Goal: Entertainment & Leisure: Consume media (video, audio)

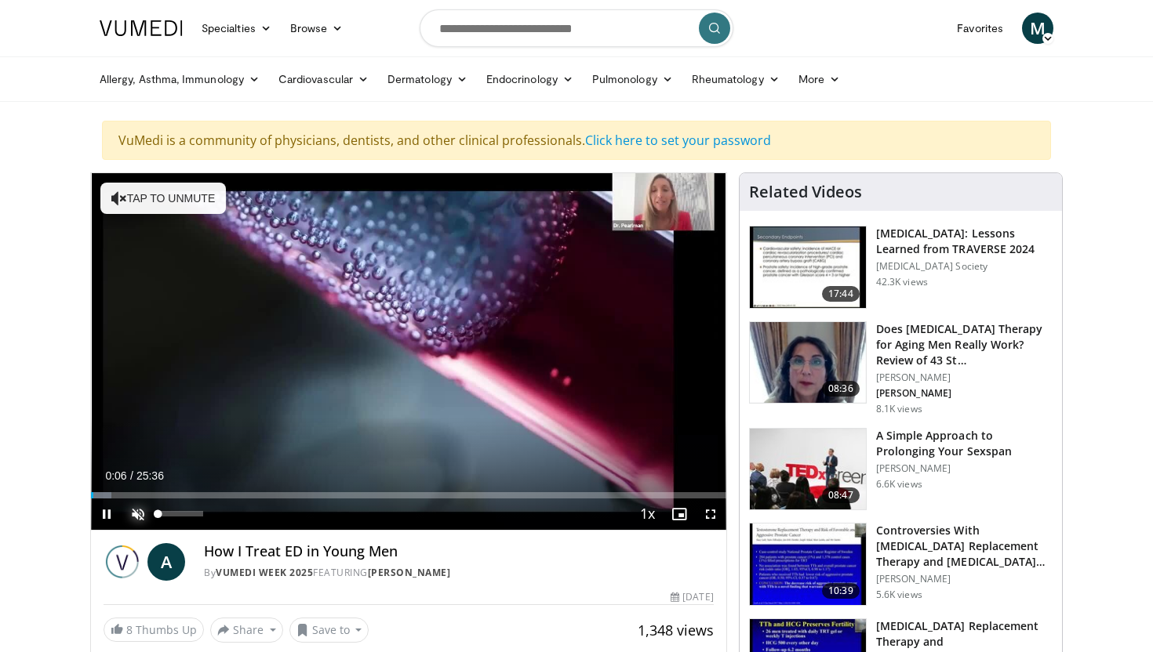
click at [136, 511] on span "Video Player" at bounding box center [137, 514] width 31 height 31
click at [711, 515] on span "Video Player" at bounding box center [710, 514] width 31 height 31
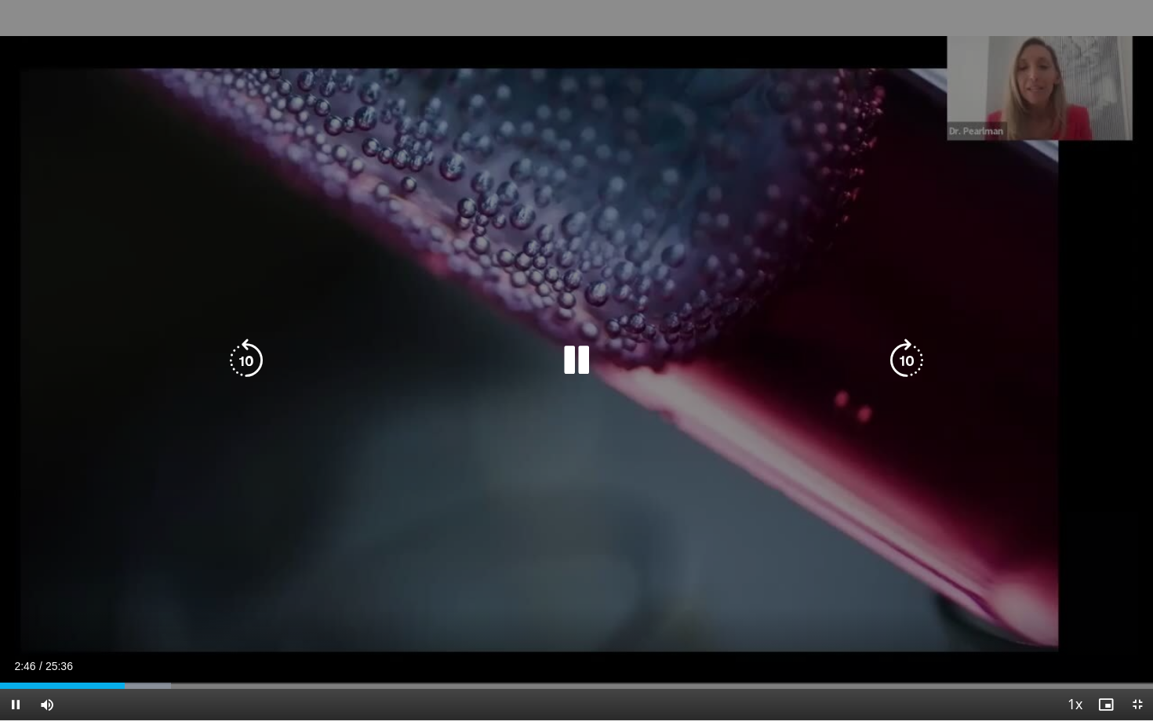
click at [971, 452] on div "10 seconds Tap to unmute" at bounding box center [576, 360] width 1153 height 721
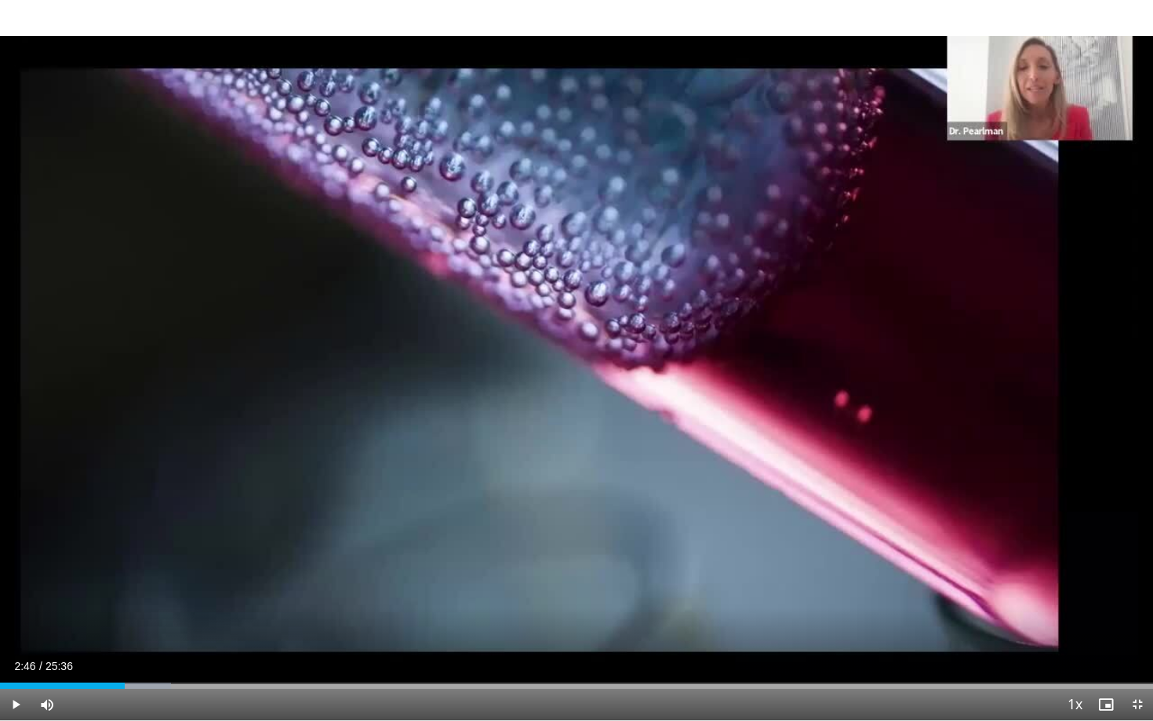
click at [753, 417] on div "10 seconds Tap to unmute" at bounding box center [576, 360] width 1153 height 721
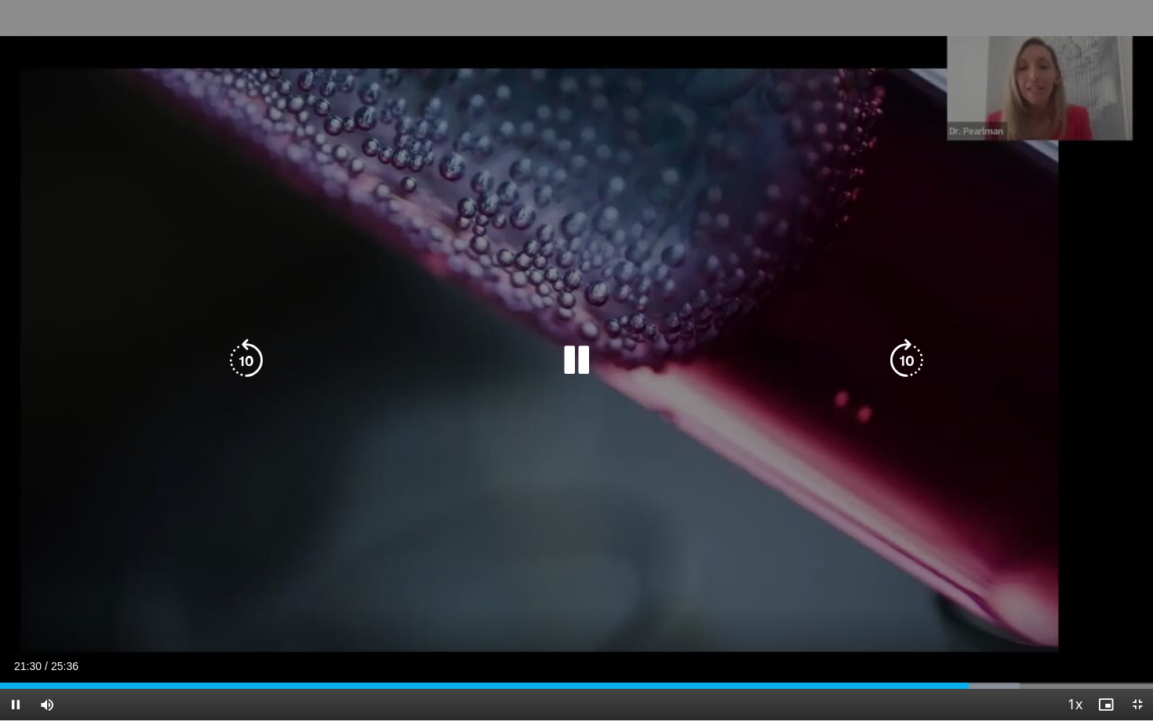
click at [1100, 234] on div "10 seconds Tap to unmute" at bounding box center [576, 360] width 1153 height 721
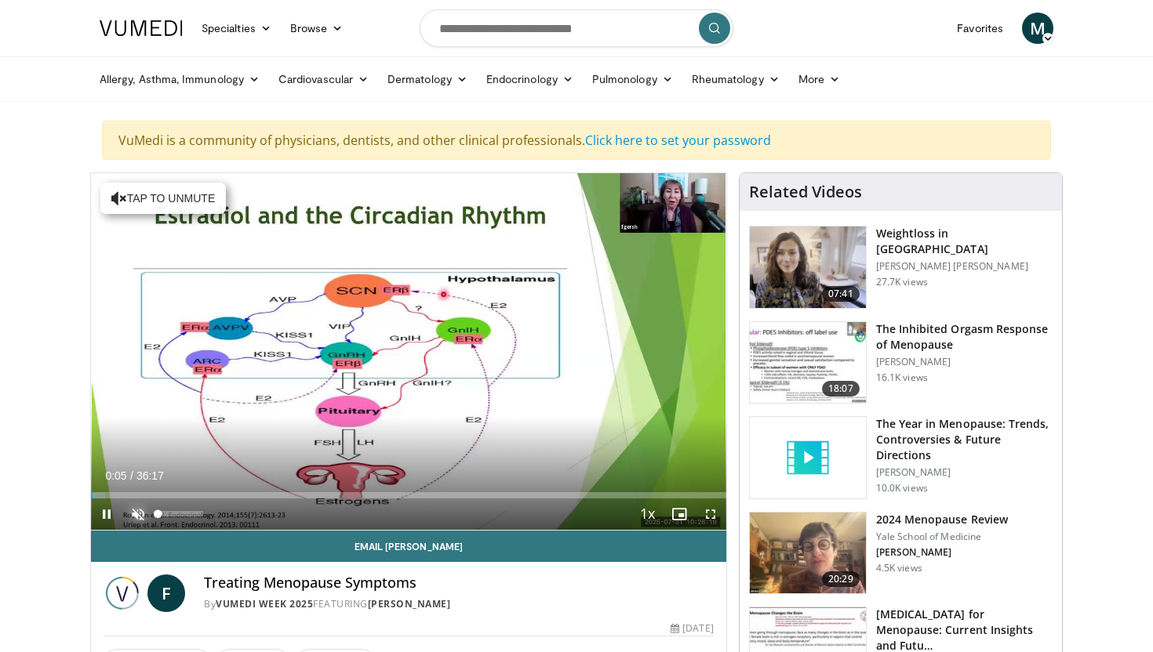
click at [139, 513] on span "Video Player" at bounding box center [137, 514] width 31 height 31
click at [712, 511] on span "Video Player" at bounding box center [710, 514] width 31 height 31
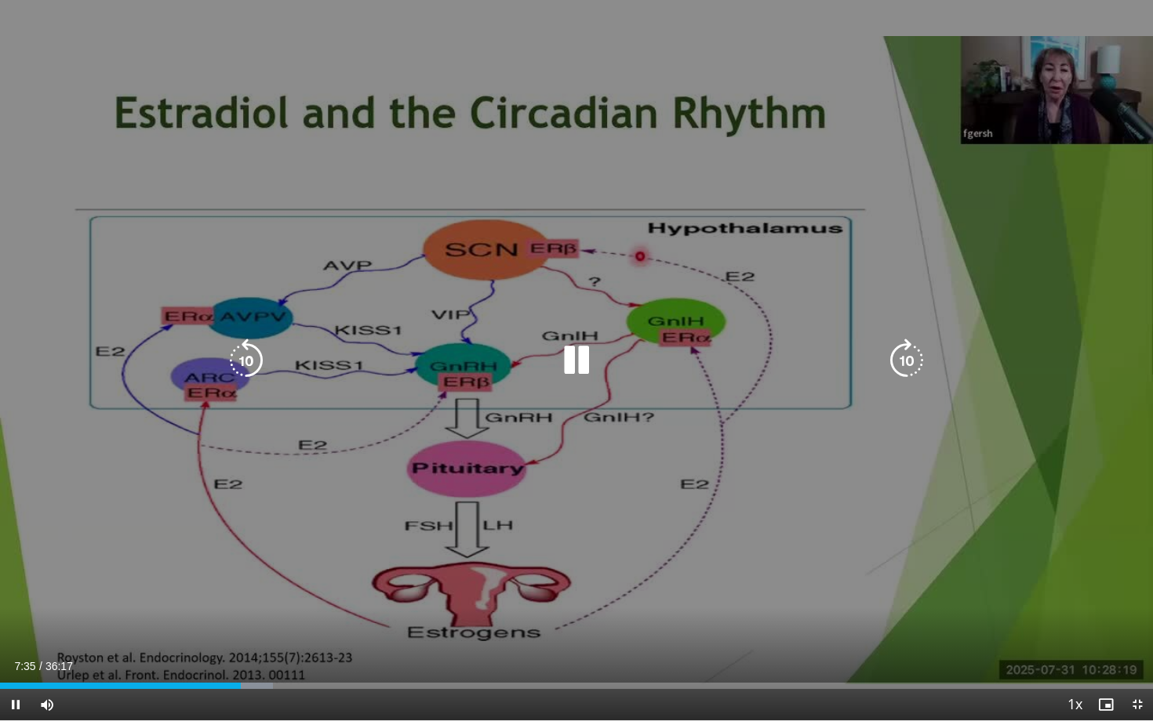
click at [1034, 589] on div "10 seconds Tap to unmute" at bounding box center [576, 360] width 1153 height 721
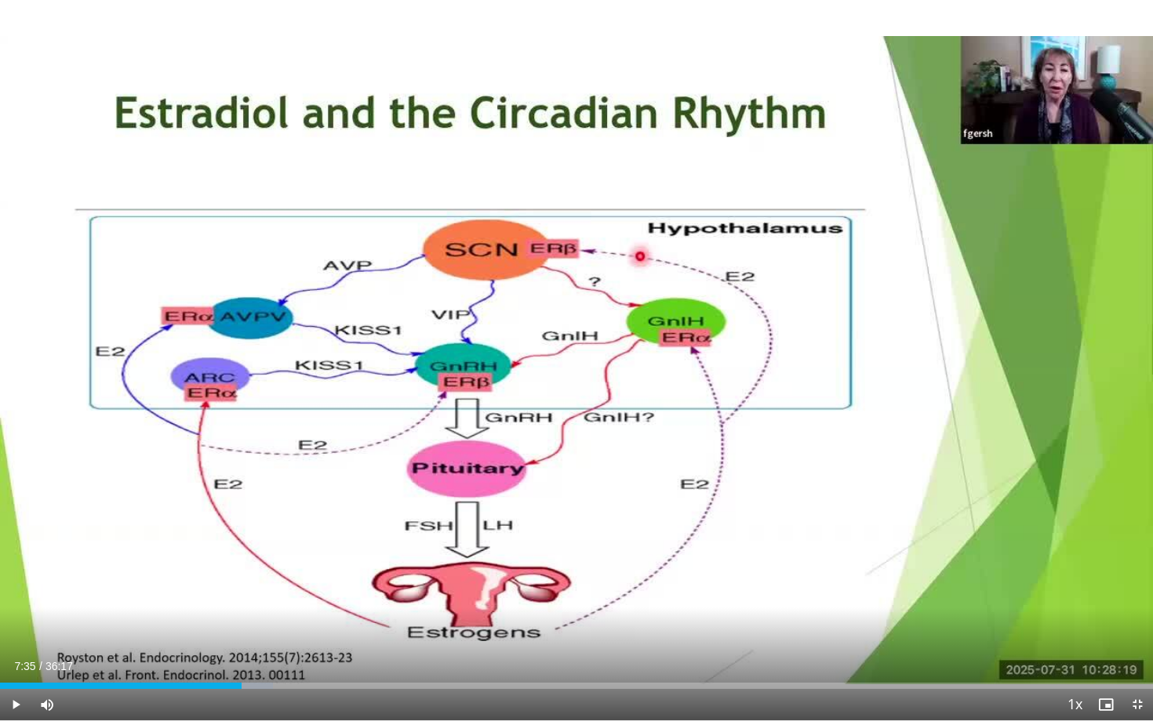
click at [1038, 587] on div "10 seconds Tap to unmute" at bounding box center [576, 360] width 1153 height 721
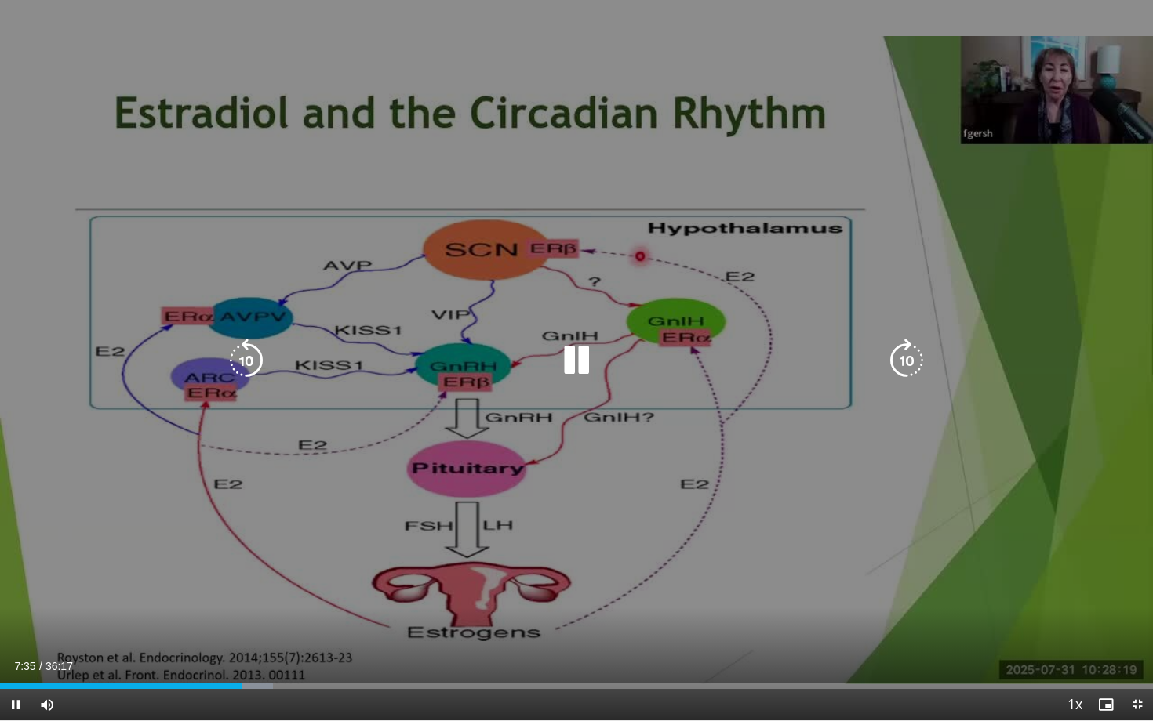
click at [1038, 587] on div "10 seconds Tap to unmute" at bounding box center [576, 360] width 1153 height 721
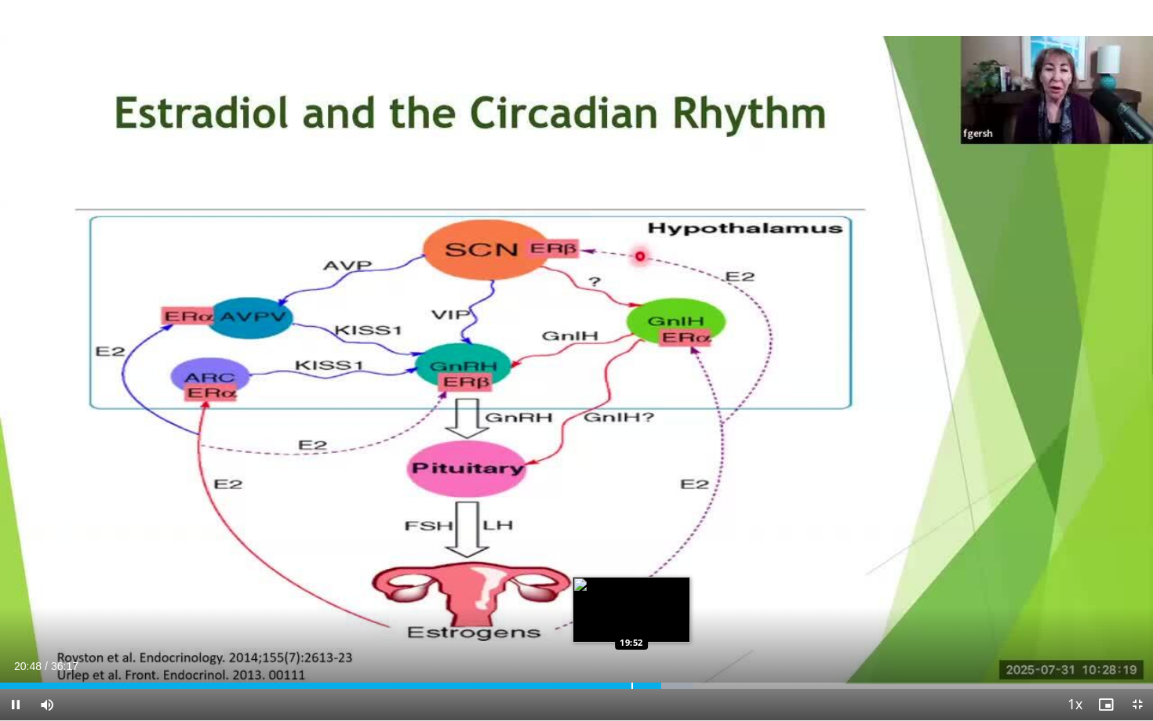
click at [630, 652] on div "Loaded : 60.14% 20:48 19:52" at bounding box center [576, 681] width 1153 height 15
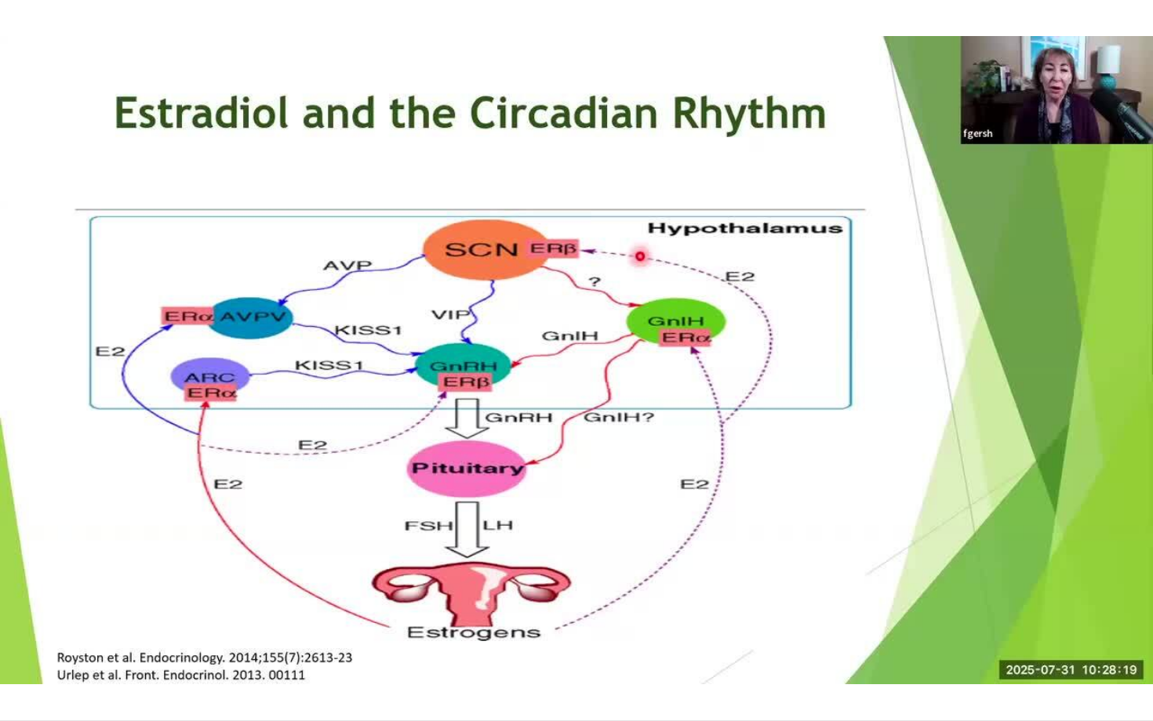
click at [611, 652] on div "10 seconds Tap to unmute" at bounding box center [576, 360] width 1153 height 721
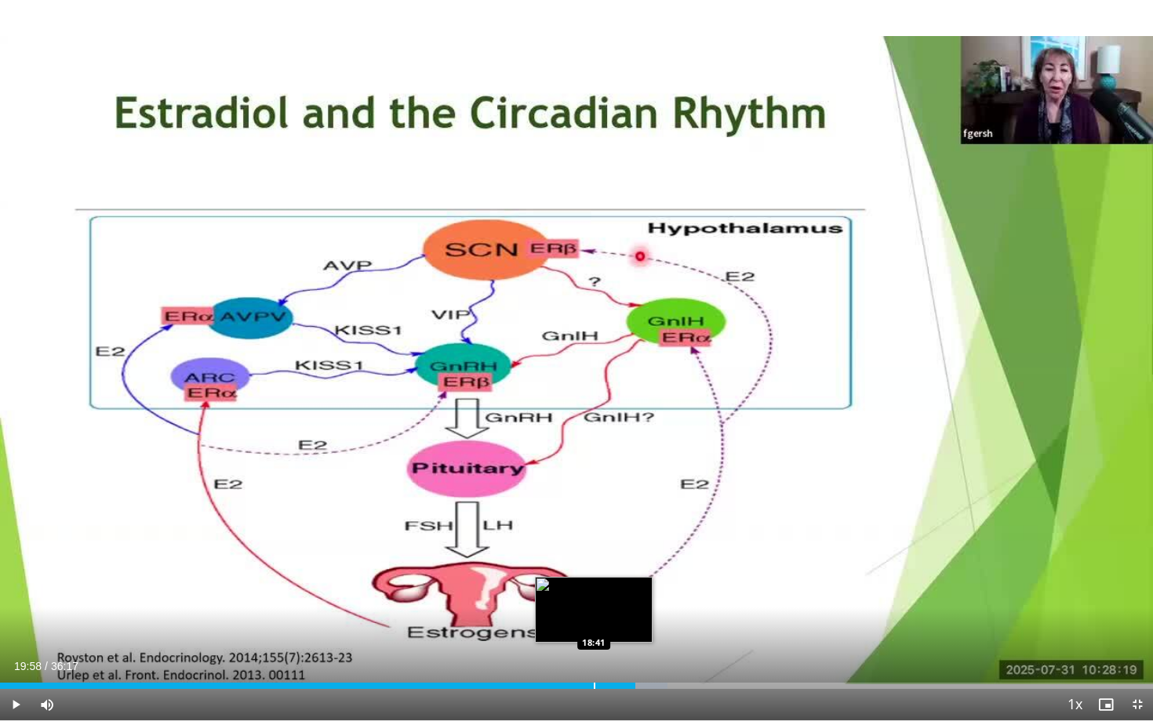
click at [594, 652] on div "Progress Bar" at bounding box center [595, 686] width 2 height 6
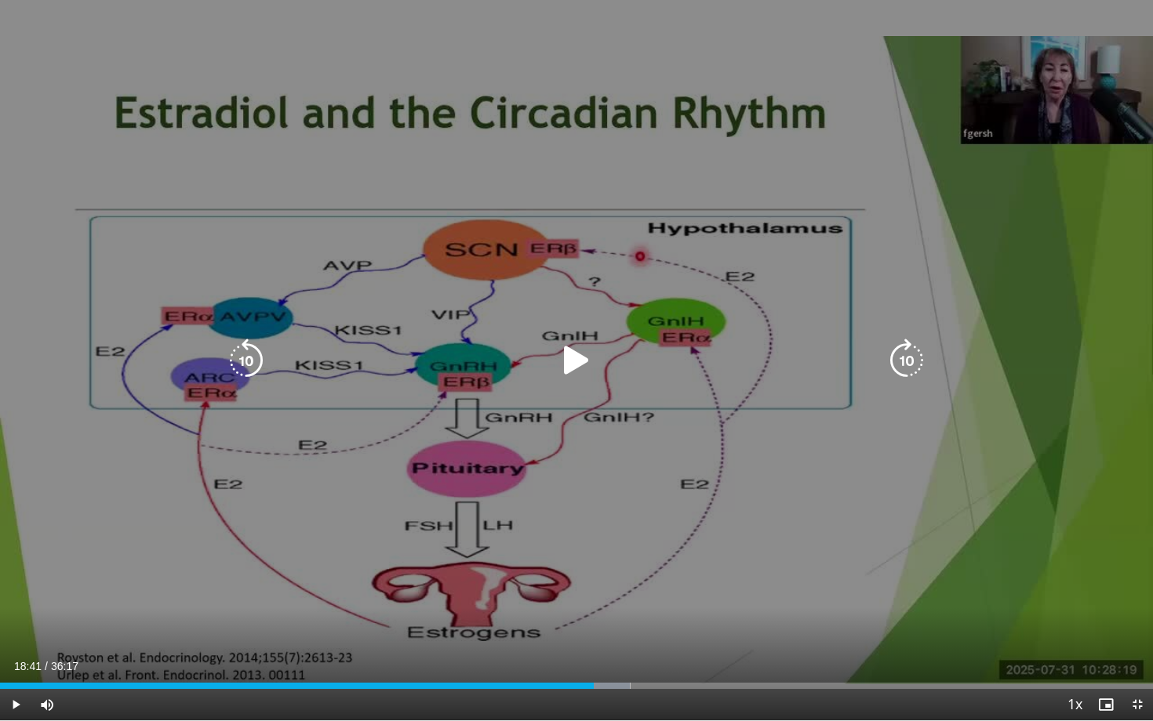
click at [603, 635] on div "10 seconds Tap to unmute" at bounding box center [576, 360] width 1153 height 721
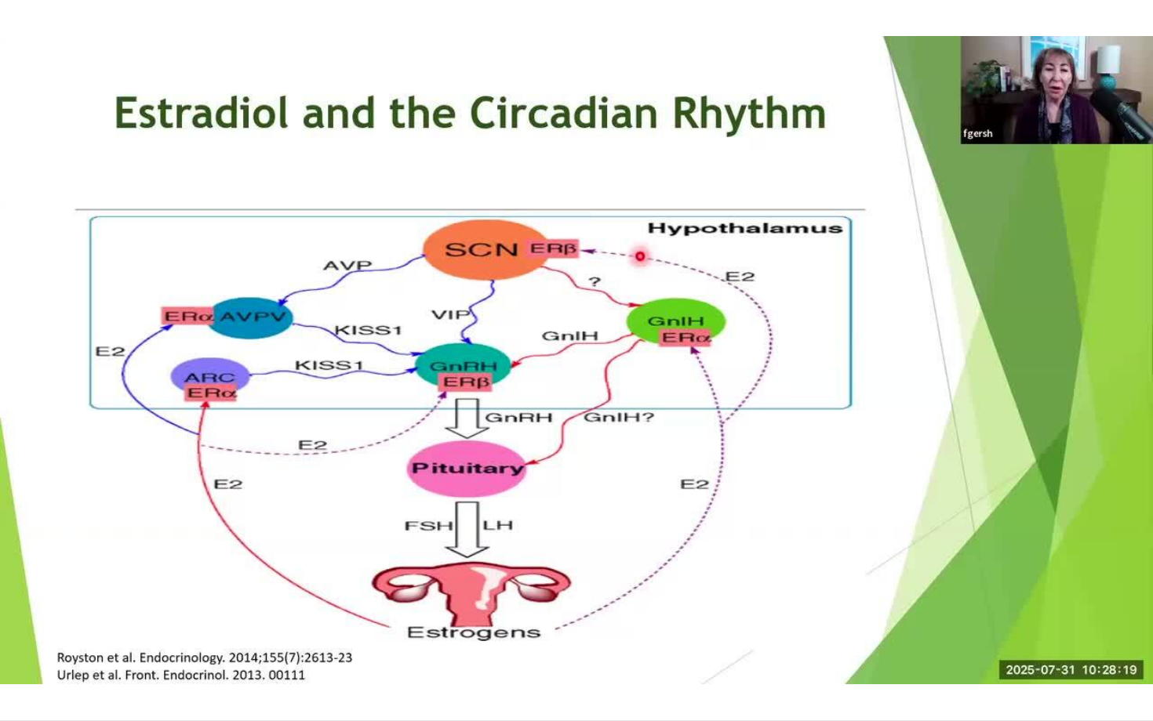
click at [603, 635] on div "10 seconds Tap to unmute" at bounding box center [576, 360] width 1153 height 721
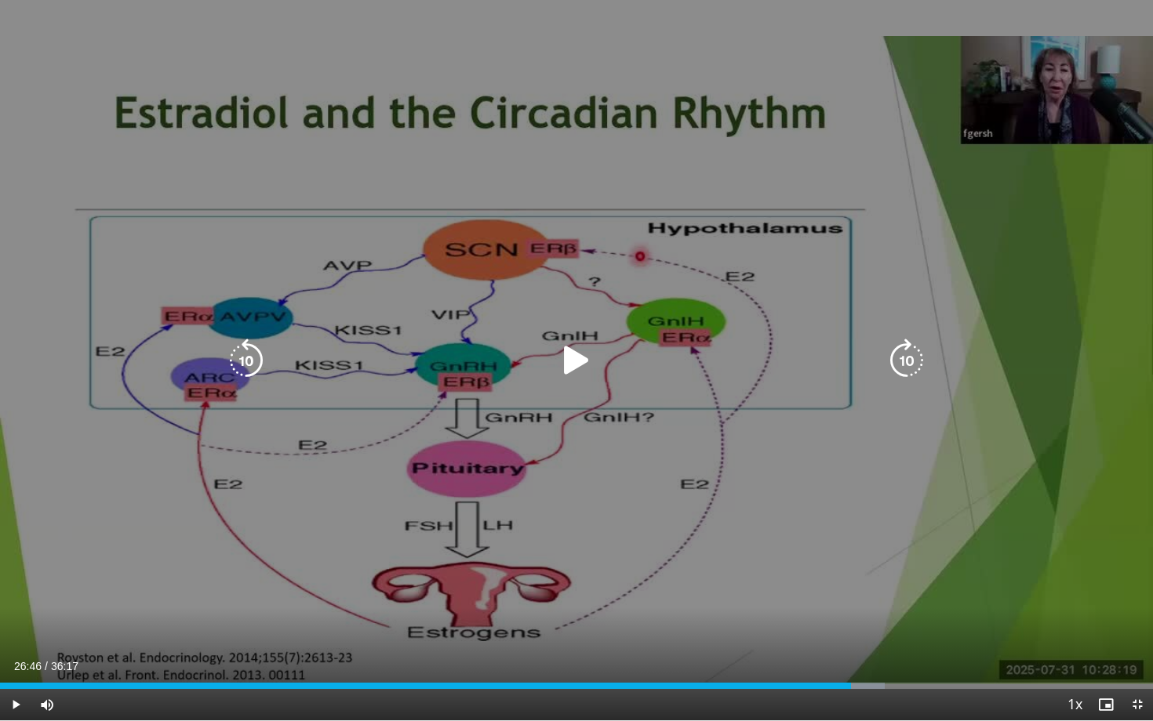
click at [558, 597] on div "10 seconds Tap to unmute" at bounding box center [576, 360] width 1153 height 721
